Goal: Transaction & Acquisition: Purchase product/service

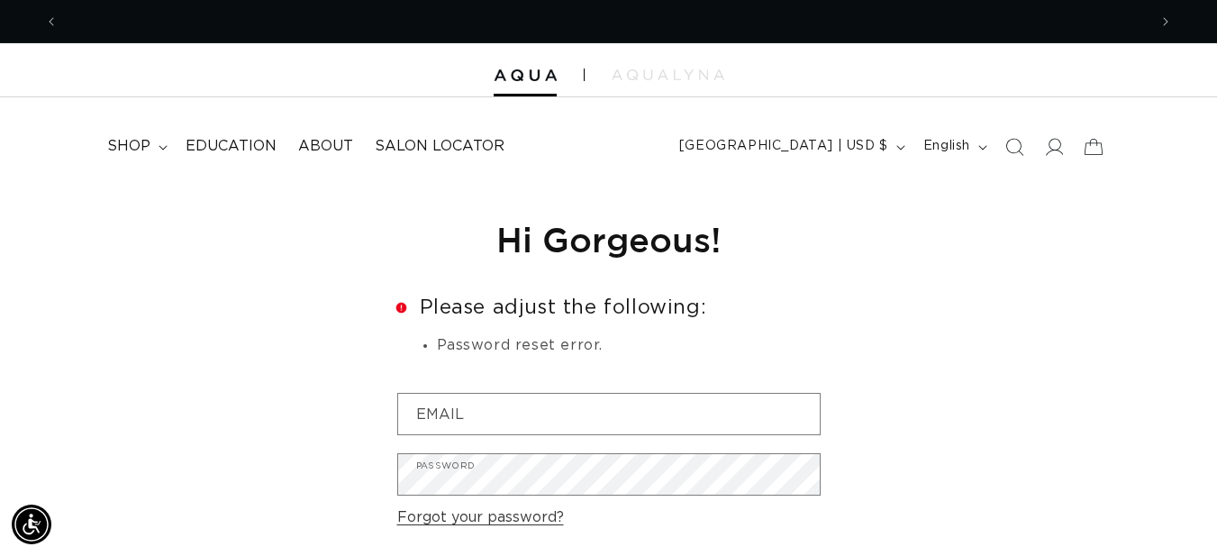
scroll to position [0, 2177]
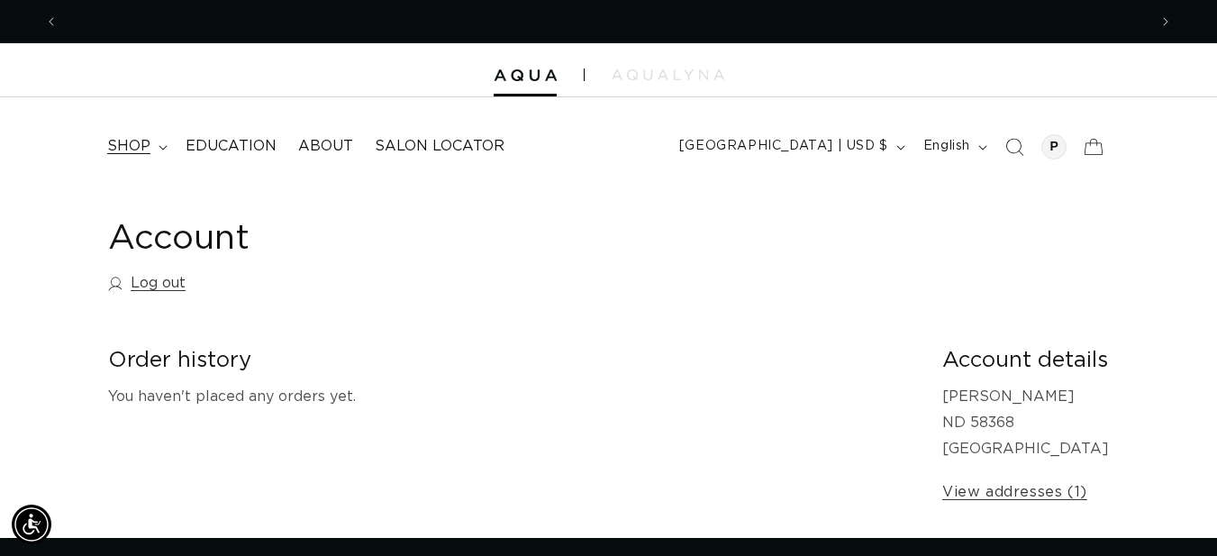
scroll to position [0, 1089]
click at [146, 143] on span "shop" at bounding box center [128, 146] width 43 height 19
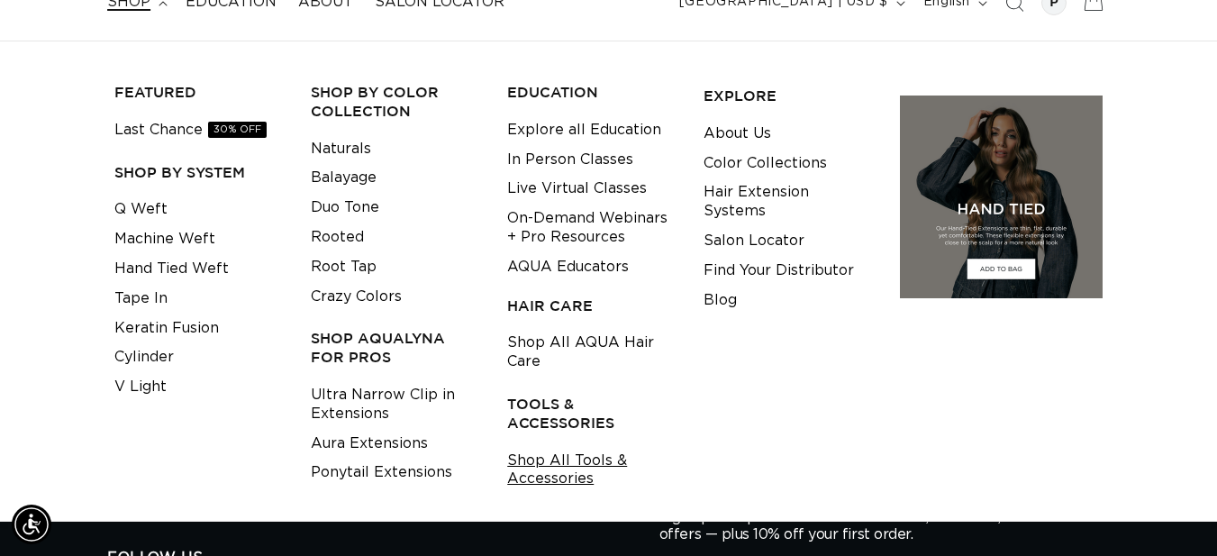
scroll to position [0, 2177]
click at [540, 467] on link "Shop All Tools & Accessories" at bounding box center [591, 470] width 168 height 49
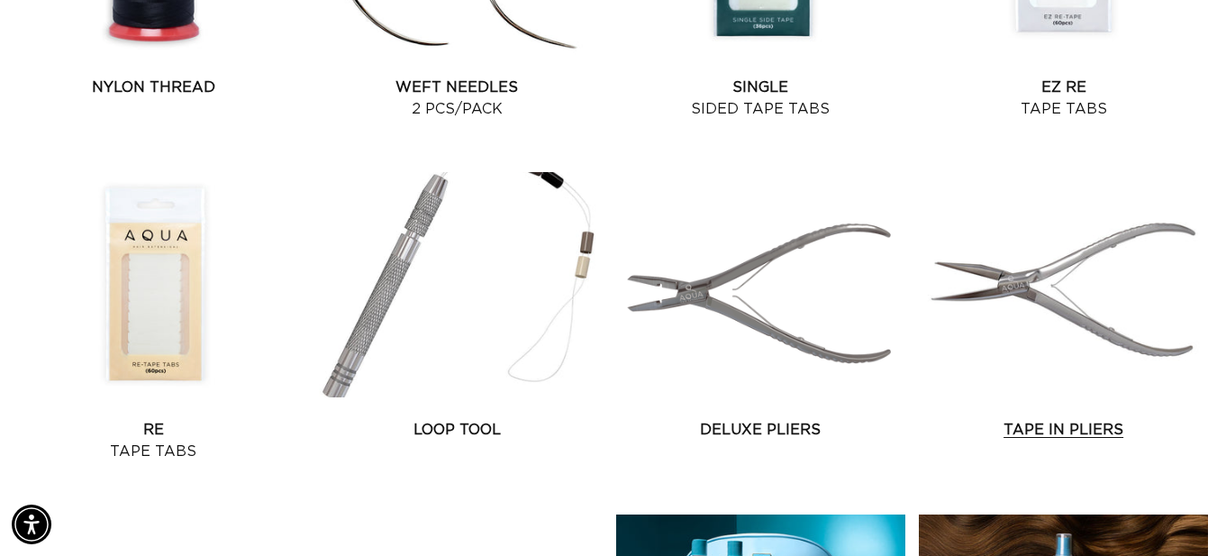
scroll to position [0, 1089]
click at [181, 419] on link "Re Tape Tabs" at bounding box center [153, 440] width 289 height 43
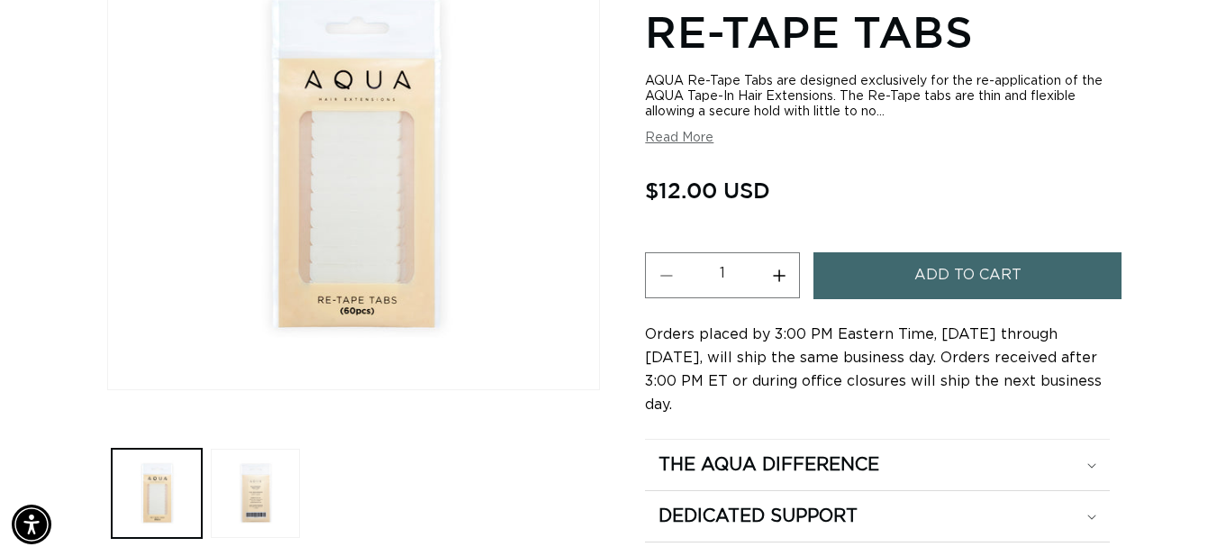
scroll to position [0, 2177]
click at [883, 298] on button "Add to cart" at bounding box center [967, 275] width 308 height 46
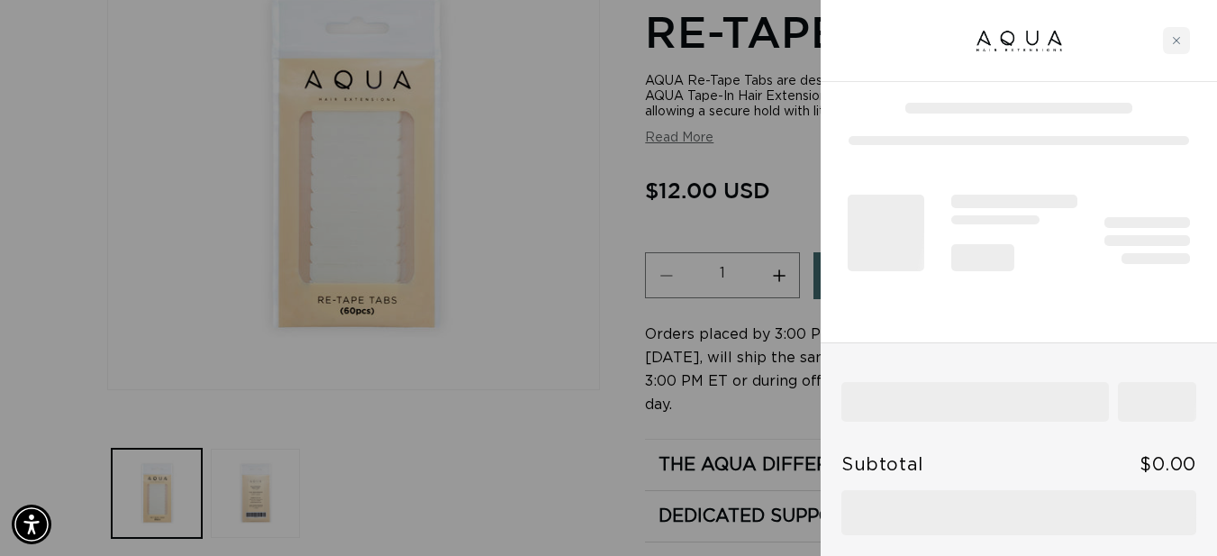
scroll to position [0, 0]
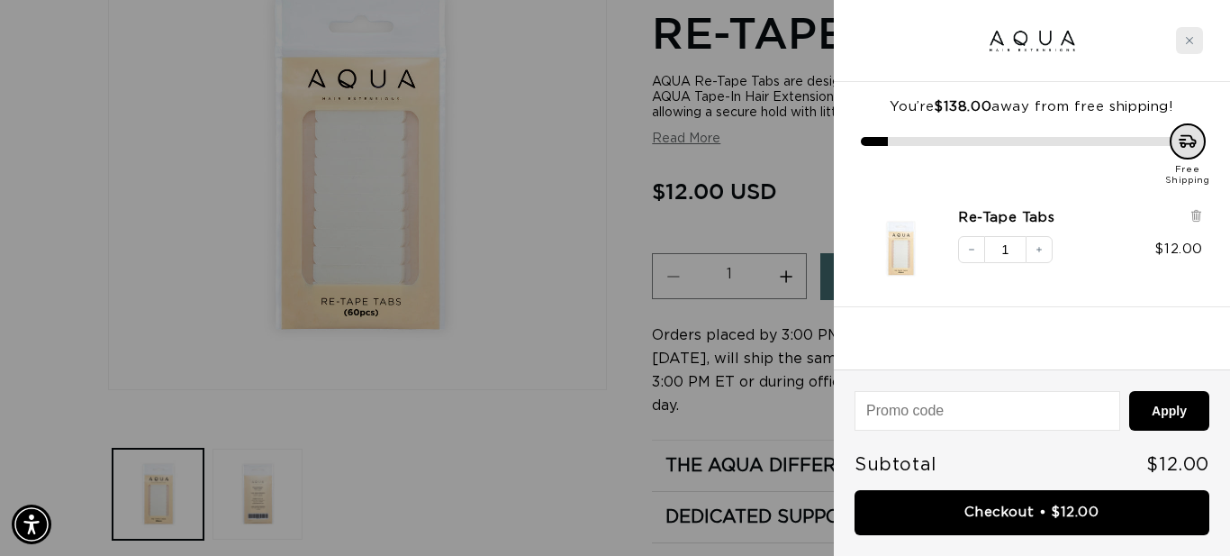
click at [1190, 34] on div "Close cart" at bounding box center [1189, 40] width 27 height 27
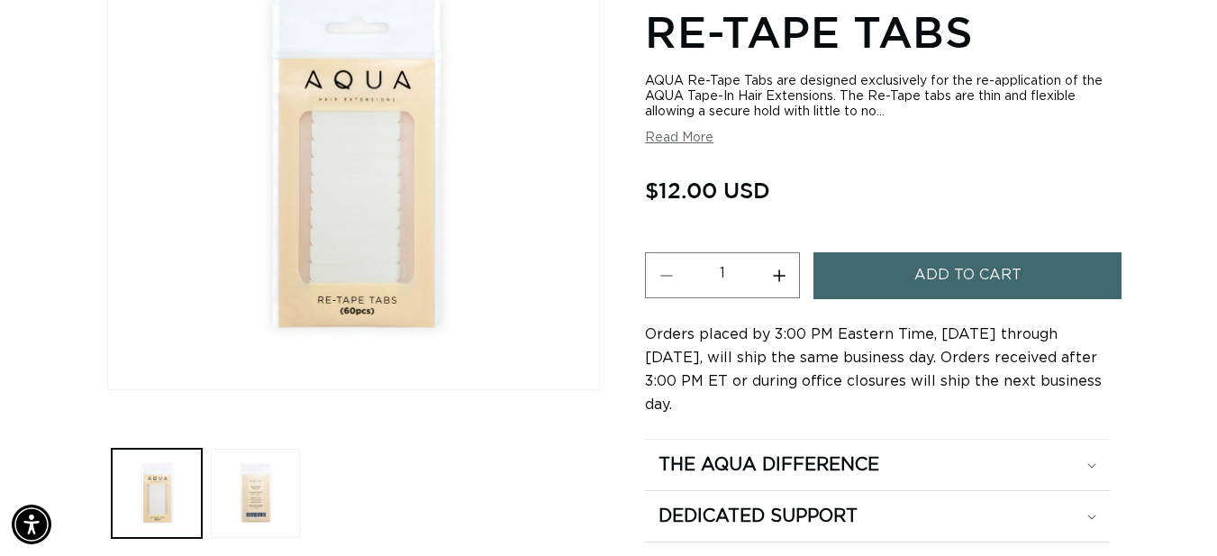
scroll to position [0, 1089]
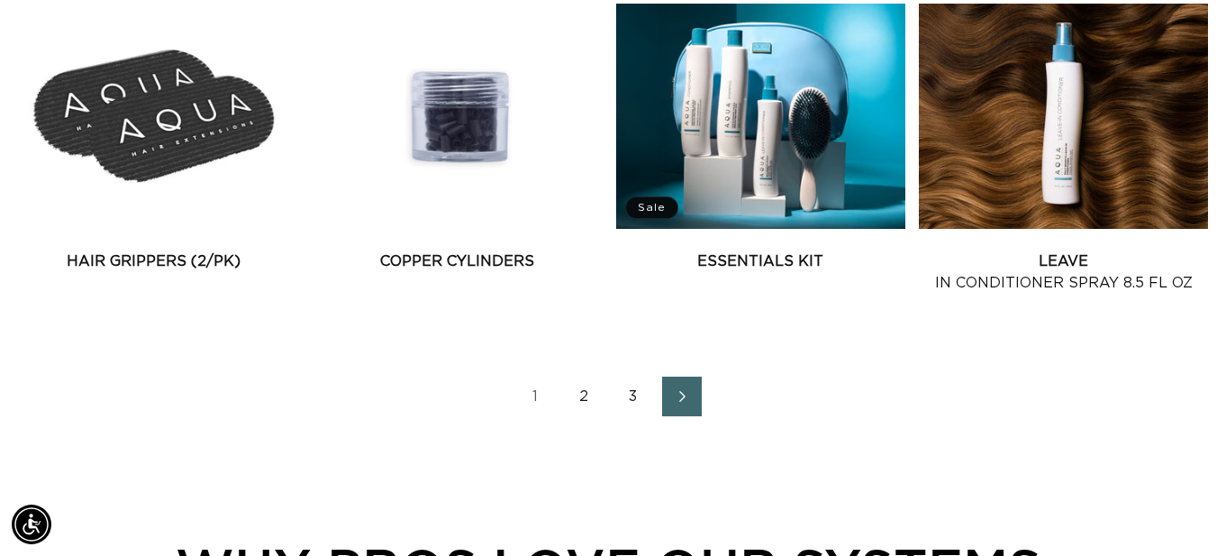
scroll to position [0, 1089]
click at [592, 390] on link "2" at bounding box center [585, 396] width 40 height 40
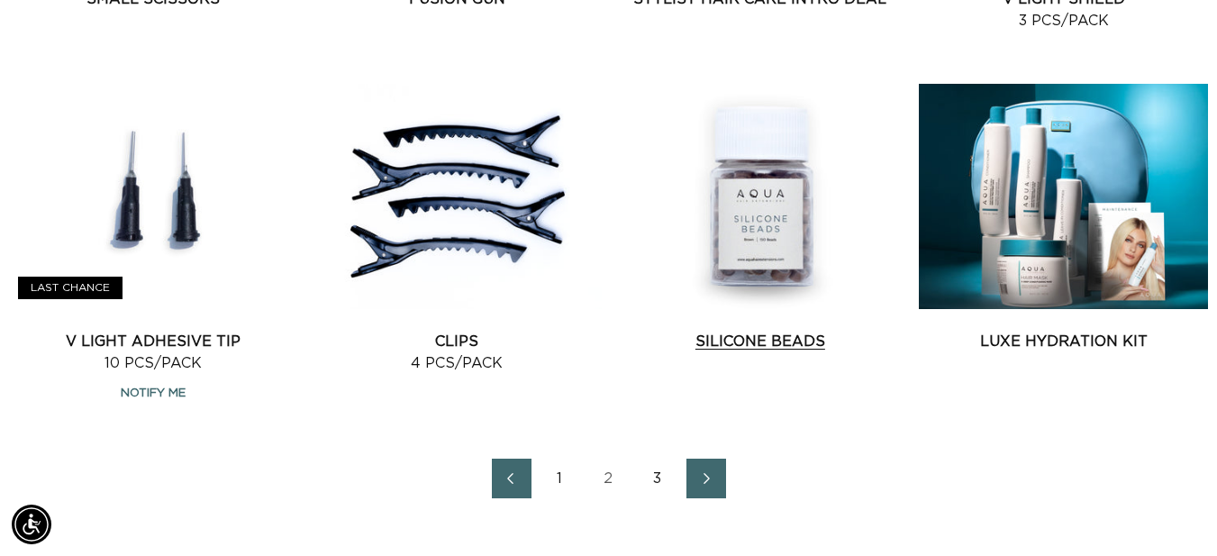
scroll to position [0, 2177]
click at [755, 330] on link "Silicone Beads" at bounding box center [760, 341] width 289 height 22
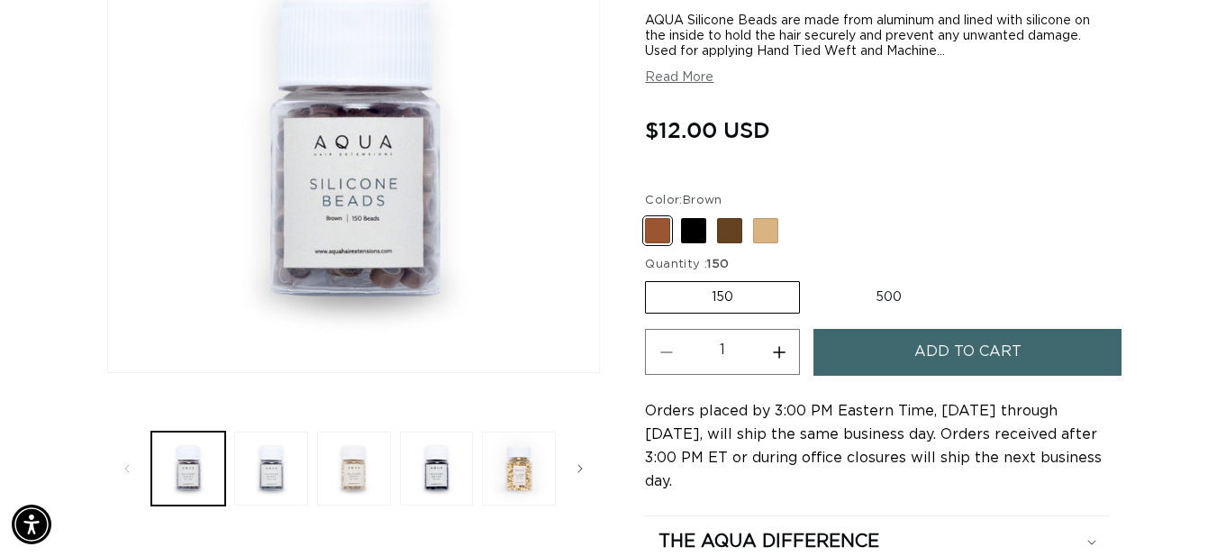
scroll to position [0, 1089]
click at [730, 239] on span at bounding box center [729, 230] width 25 height 25
click at [650, 215] on input "Dark Brown Variant sold out or unavailable" at bounding box center [649, 214] width 1 height 1
radio input "true"
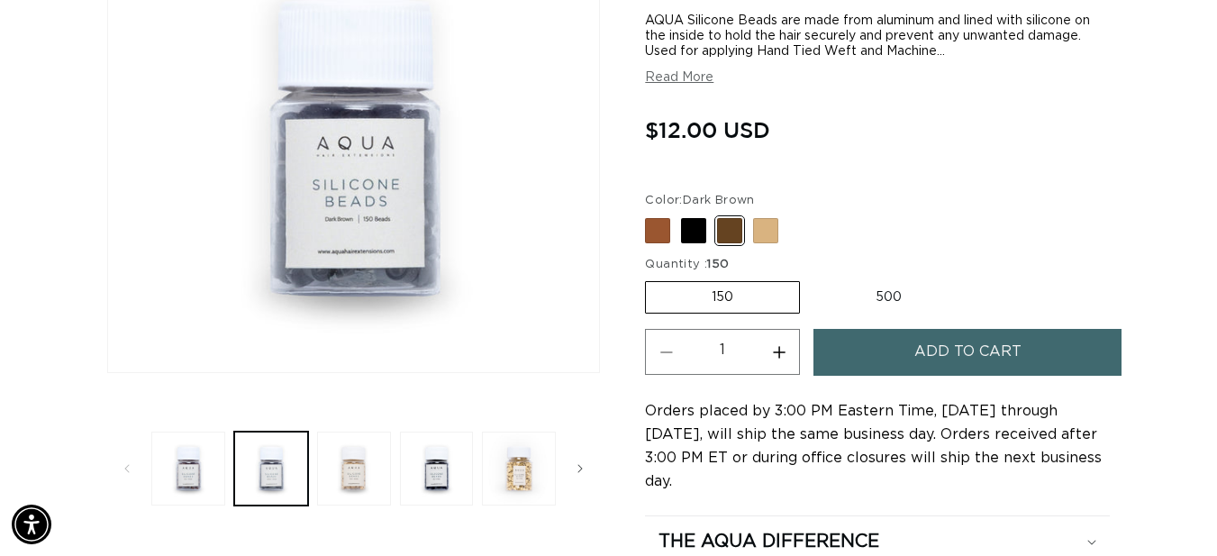
click at [898, 340] on button "Add to cart" at bounding box center [967, 352] width 308 height 46
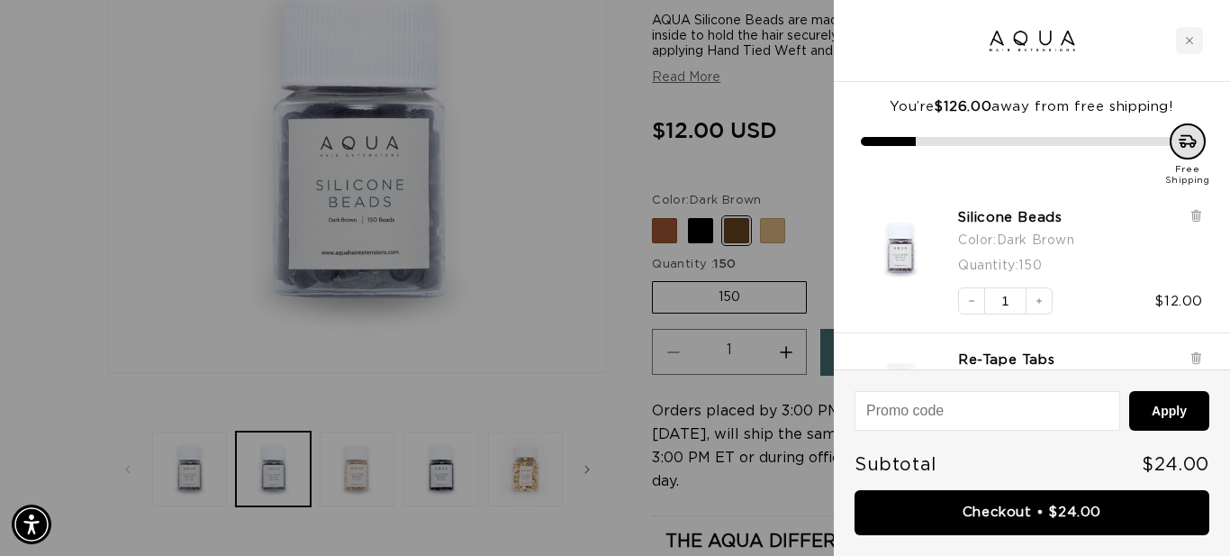
click at [802, 161] on div at bounding box center [615, 278] width 1230 height 556
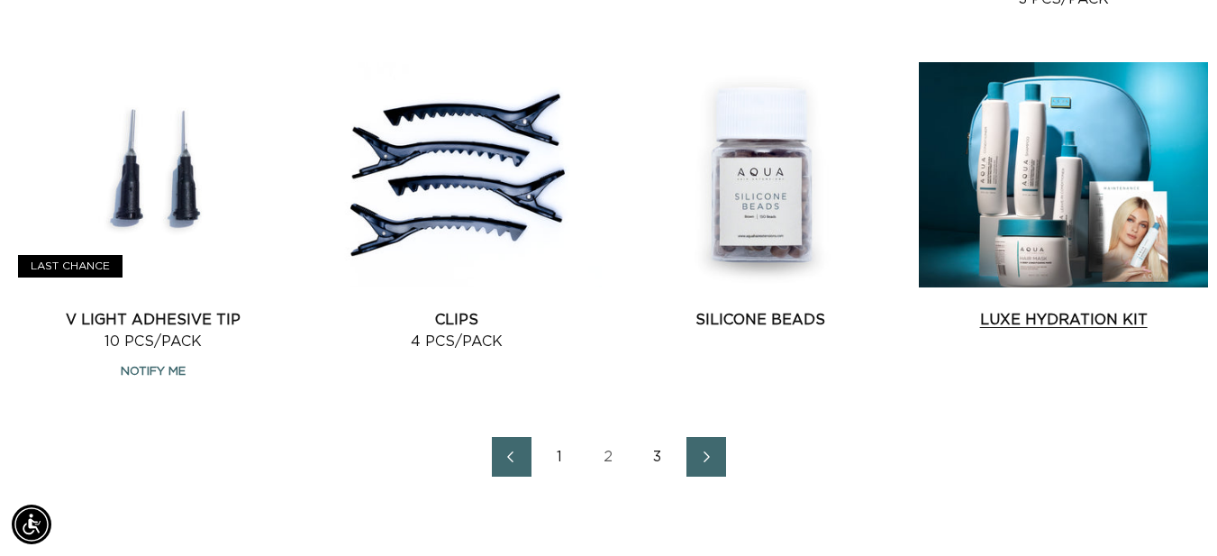
click at [972, 309] on link "Luxe Hydration Kit" at bounding box center [1062, 320] width 289 height 22
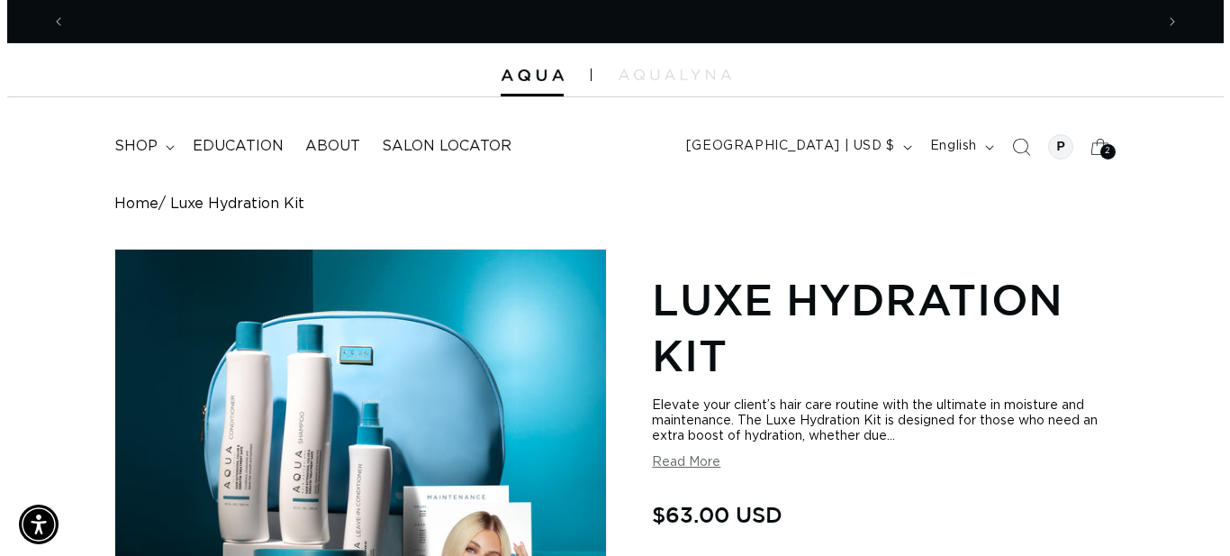
scroll to position [0, 1089]
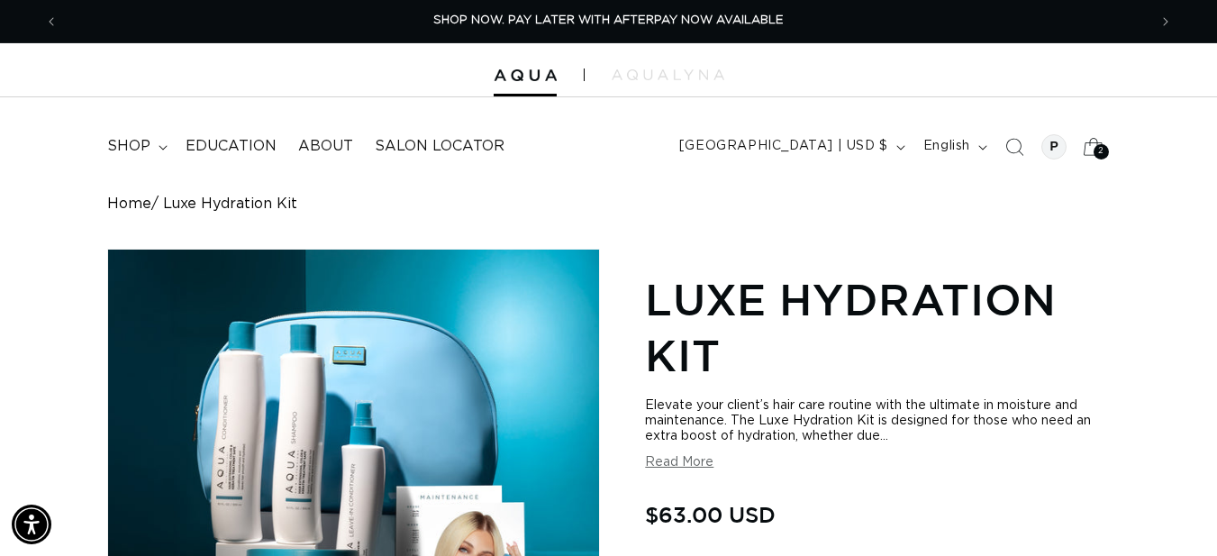
click at [1091, 153] on icon at bounding box center [1093, 146] width 42 height 42
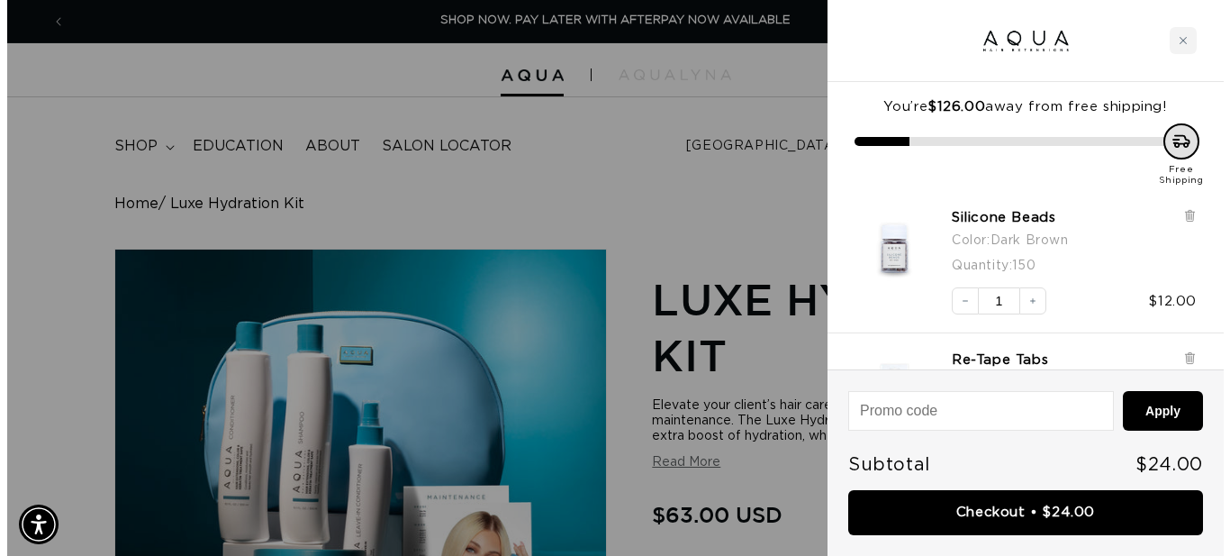
scroll to position [0, 1102]
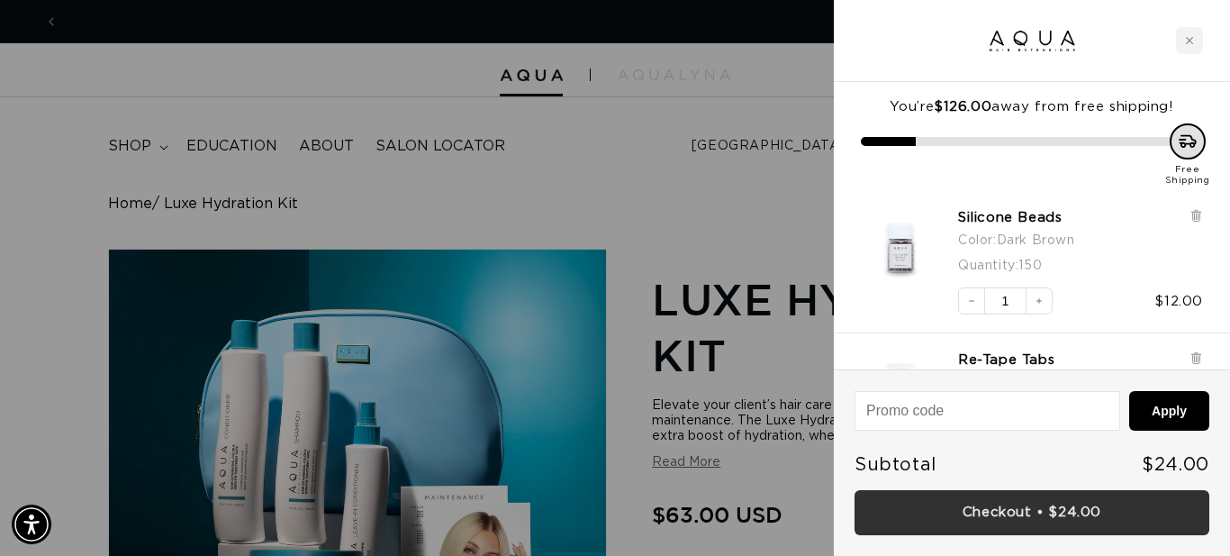
click at [1015, 511] on link "Checkout • $24.00" at bounding box center [1032, 513] width 355 height 46
